Goal: Information Seeking & Learning: Learn about a topic

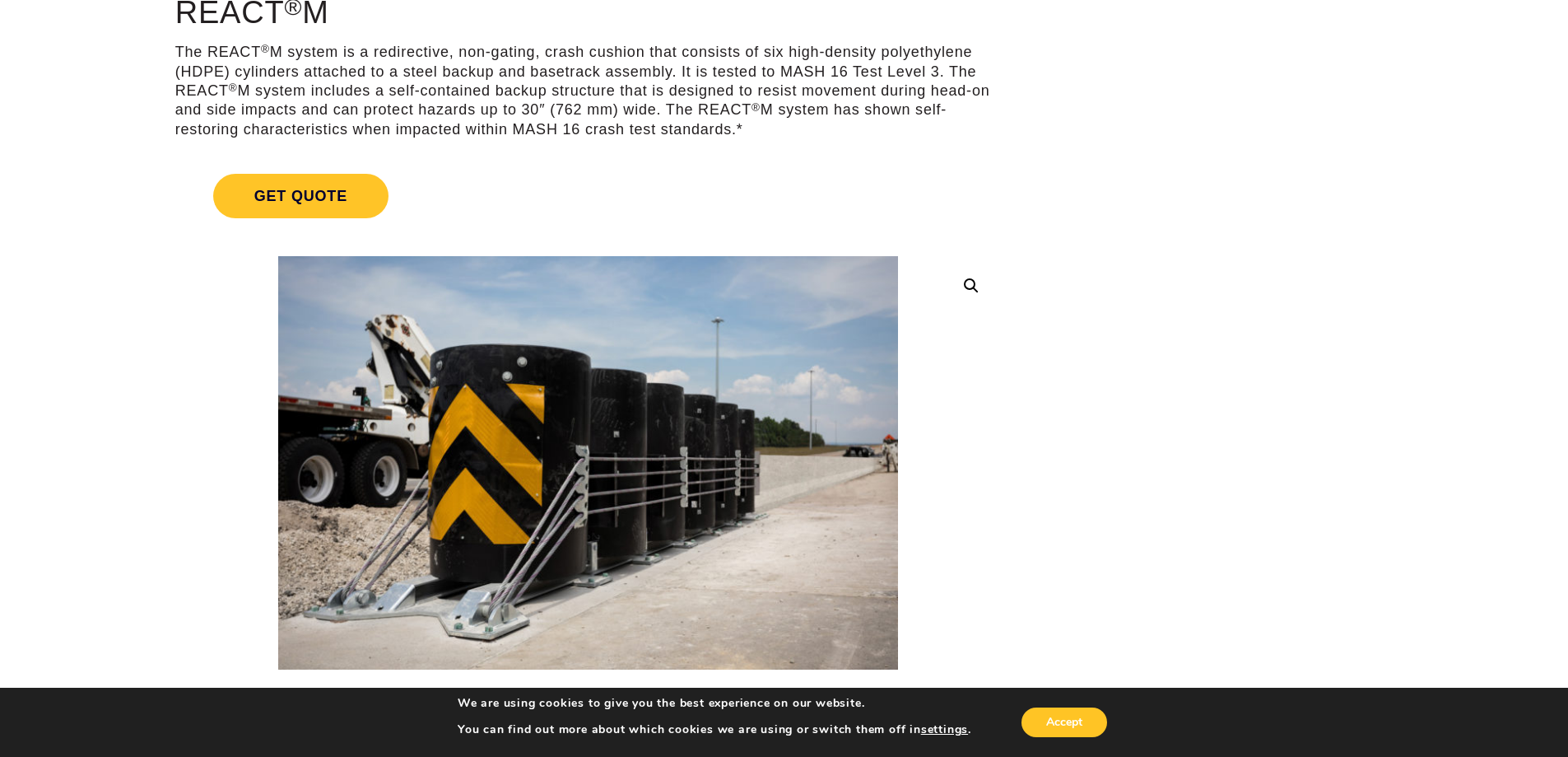
scroll to position [164, 0]
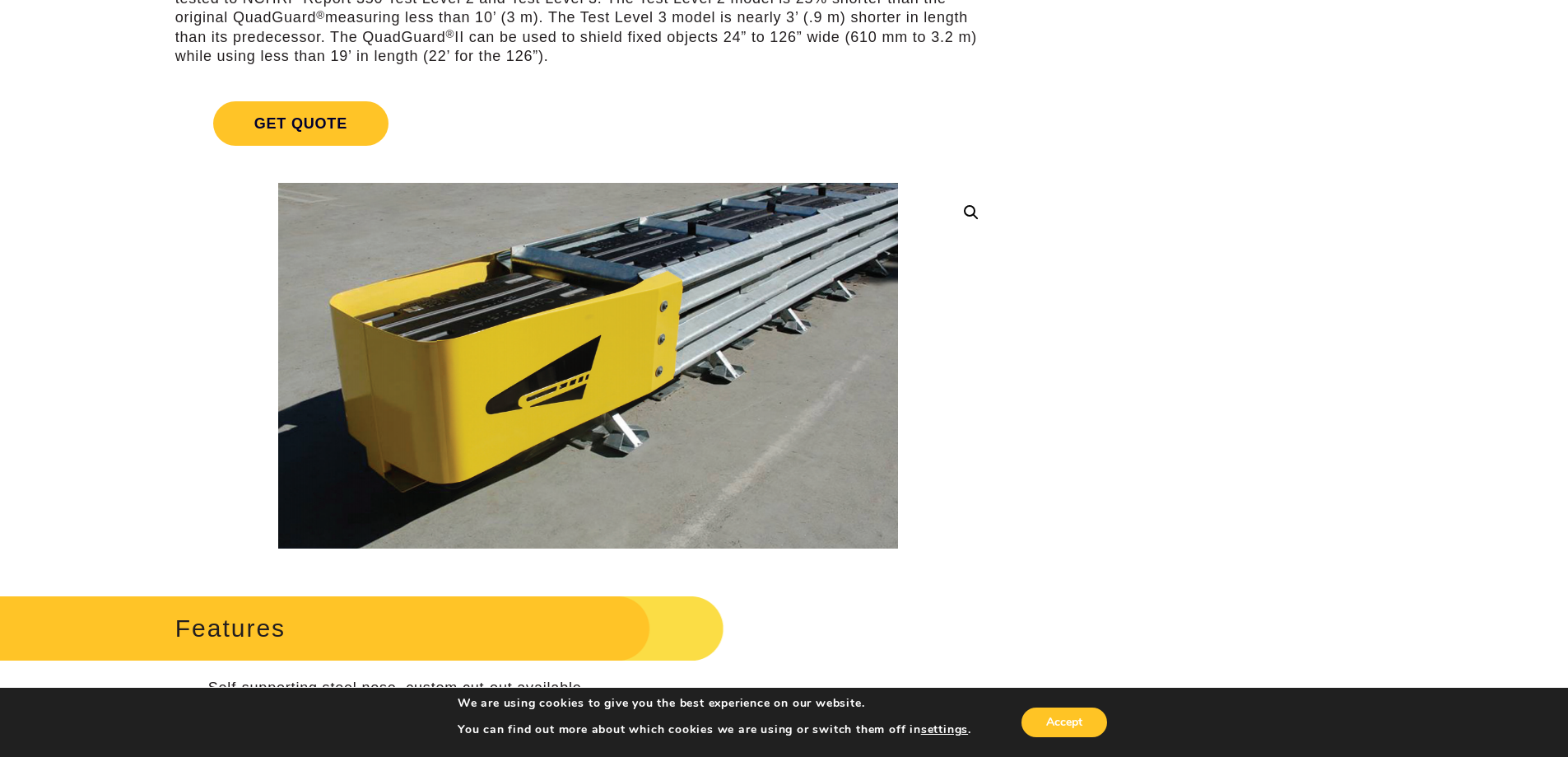
scroll to position [247, 0]
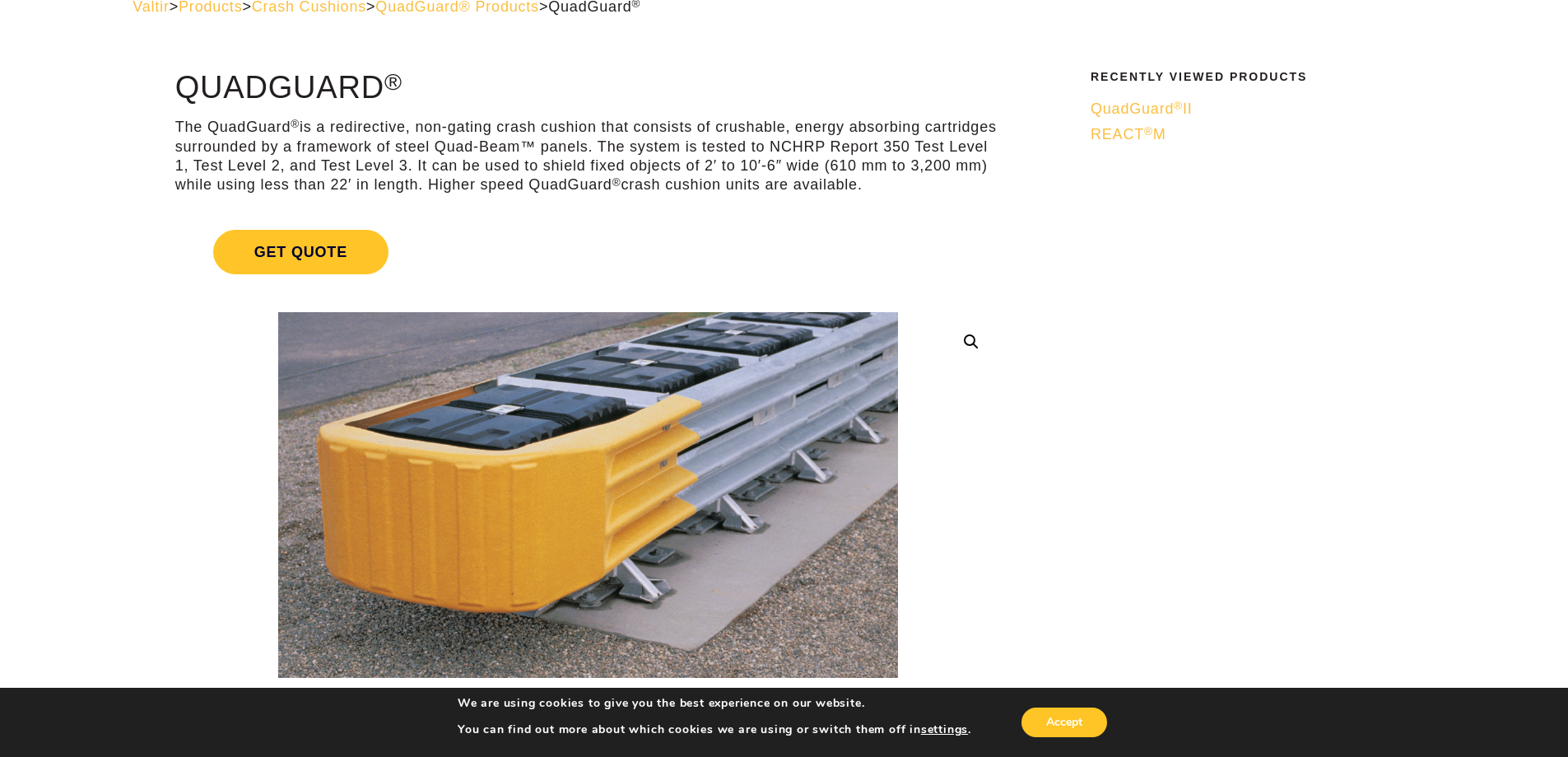
scroll to position [247, 0]
